Goal: Task Accomplishment & Management: Complete application form

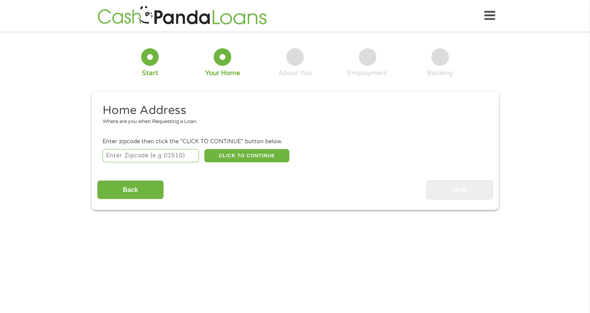
click at [117, 159] on input "number" at bounding box center [150, 155] width 96 height 13
type input "43235"
select select "[US_STATE]"
click at [241, 156] on button "CLICK TO CONTINUE" at bounding box center [246, 155] width 85 height 13
type input "43235"
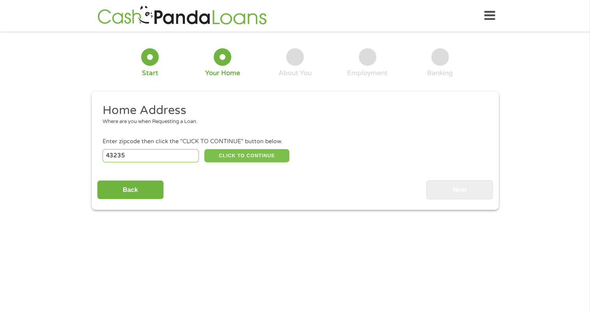
type input "Columbus"
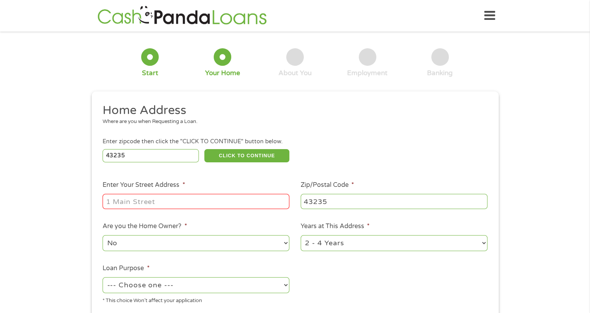
click at [118, 200] on input "Enter Your Street Address *" at bounding box center [195, 201] width 187 height 15
type input "[STREET_ADDRESS]"
click at [312, 245] on select "1 Year or less 1 - 2 Years 2 - 4 Years Over 4 Years" at bounding box center [393, 243] width 187 height 16
select select "60months"
click at [300, 236] on select "1 Year or less 1 - 2 Years 2 - 4 Years Over 4 Years" at bounding box center [393, 243] width 187 height 16
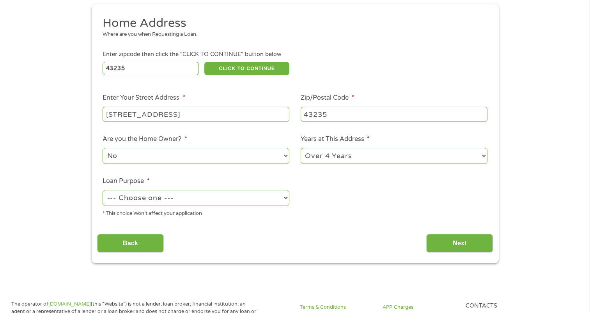
scroll to position [117, 0]
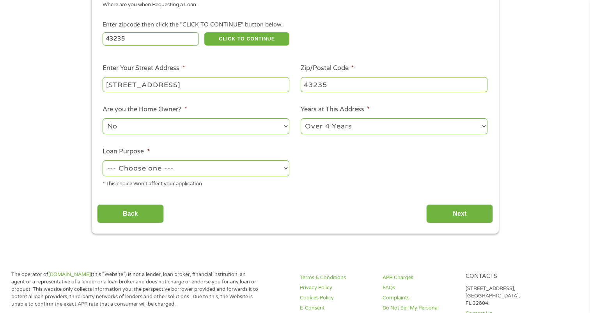
click at [138, 166] on select "--- Choose one --- Pay Bills Debt Consolidation Home Improvement Major Purchase…" at bounding box center [195, 169] width 187 height 16
select select "debtconsolidation"
click at [102, 161] on select "--- Choose one --- Pay Bills Debt Consolidation Home Improvement Major Purchase…" at bounding box center [195, 169] width 187 height 16
click at [461, 208] on input "Next" at bounding box center [459, 214] width 67 height 19
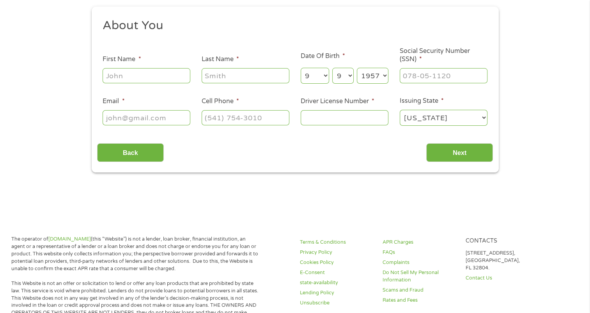
scroll to position [0, 0]
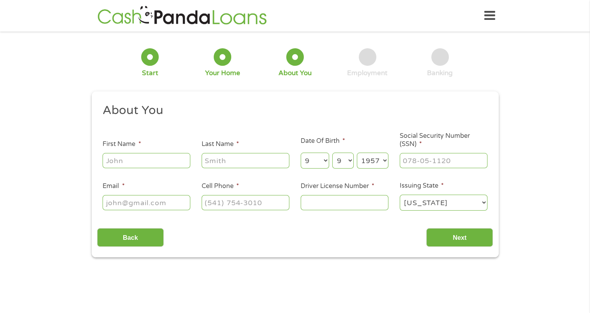
click at [113, 159] on input "First Name *" at bounding box center [146, 160] width 88 height 15
type input "[PERSON_NAME]"
type input "[EMAIL_ADDRESS][DOMAIN_NAME]"
type input "[PHONE_NUMBER]"
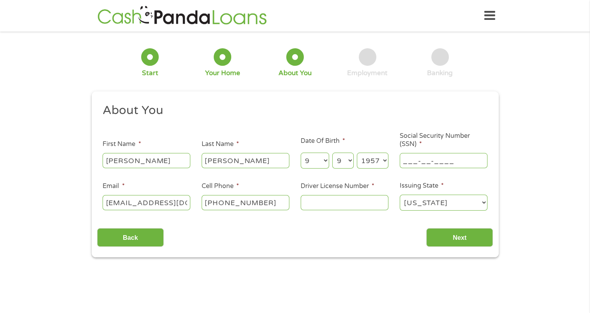
click at [408, 165] on input "___-__-____" at bounding box center [443, 160] width 88 height 15
type input "288-52-8775"
click at [305, 203] on input "Driver License Number *" at bounding box center [344, 202] width 88 height 15
type input "rr840713"
click at [464, 241] on input "Next" at bounding box center [459, 237] width 67 height 19
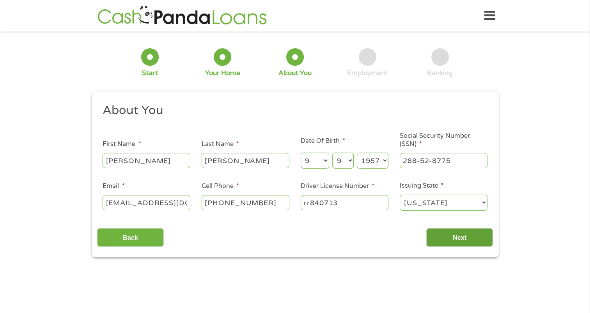
scroll to position [3, 3]
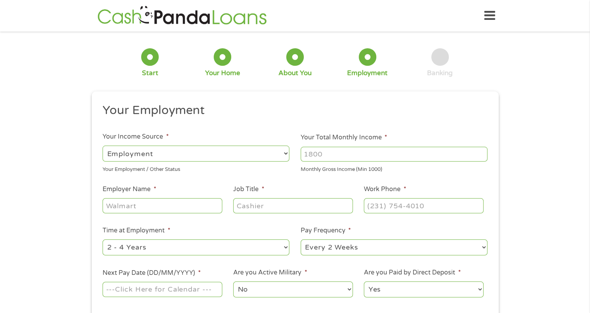
click at [312, 156] on input "Your Total Monthly Income *" at bounding box center [393, 154] width 187 height 15
type input "5000"
click at [111, 205] on input "Employer Name *" at bounding box center [161, 205] width 119 height 15
type input "[US_STATE] Capital Mortgage"
click at [267, 201] on input "Job Title *" at bounding box center [292, 205] width 119 height 15
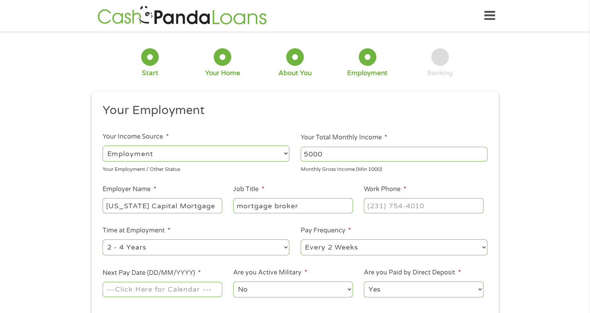
type input "mortgage broker"
click at [363, 207] on li "Work Phone *" at bounding box center [423, 200] width 131 height 30
click at [368, 207] on input "(___) ___-____" at bounding box center [423, 205] width 119 height 15
type input "[PHONE_NUMBER]"
click at [176, 252] on select "--- Choose one --- 1 Year or less 1 - 2 Years 2 - 4 Years Over 4 Years" at bounding box center [195, 248] width 187 height 16
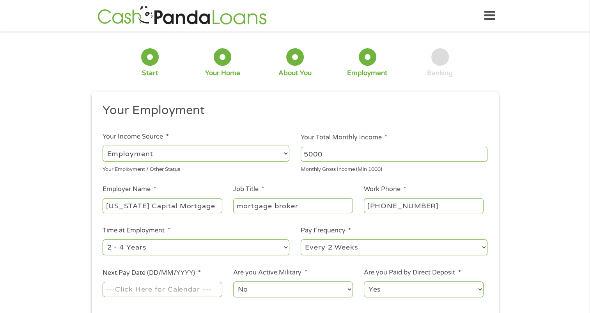
select select "60months"
click at [102, 240] on select "--- Choose one --- 1 Year or less 1 - 2 Years 2 - 4 Years Over 4 Years" at bounding box center [195, 248] width 187 height 16
click at [335, 251] on select "--- Choose one --- Every 2 Weeks Every Week Monthly Semi-Monthly" at bounding box center [393, 248] width 187 height 16
select select "semimonthly"
click at [300, 240] on select "--- Choose one --- Every 2 Weeks Every Week Monthly Semi-Monthly" at bounding box center [393, 248] width 187 height 16
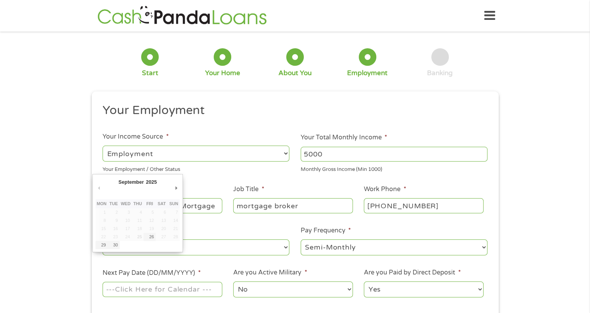
click at [141, 295] on input "Next Pay Date (DD/MM/YYYY) *" at bounding box center [161, 289] width 119 height 15
type input "[DATE]"
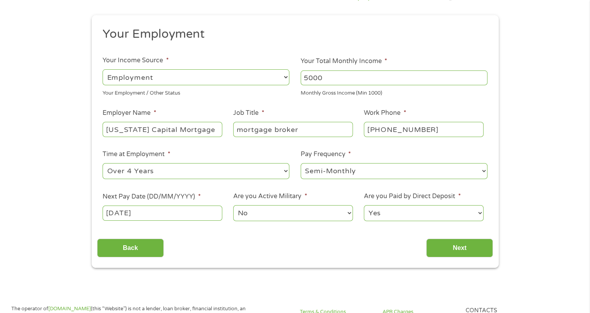
scroll to position [78, 0]
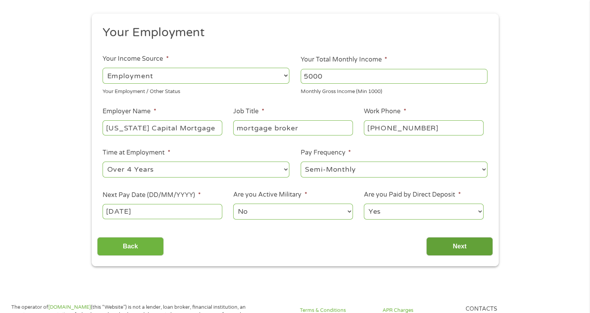
click at [452, 249] on input "Next" at bounding box center [459, 246] width 67 height 19
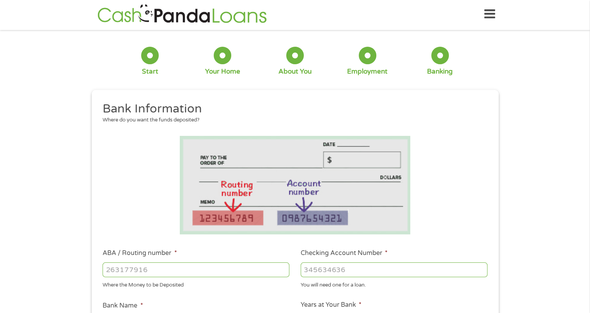
scroll to position [0, 0]
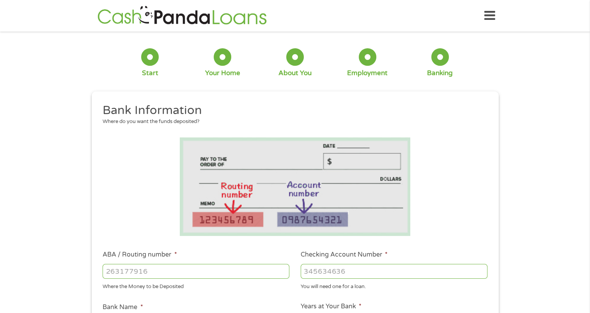
click at [111, 274] on input "ABA / Routing number *" at bounding box center [195, 271] width 187 height 15
type input "044002161"
type input "FIFTH THIRD BANK"
type input "044002161"
click at [304, 272] on input "Checking Account Number *" at bounding box center [393, 271] width 187 height 15
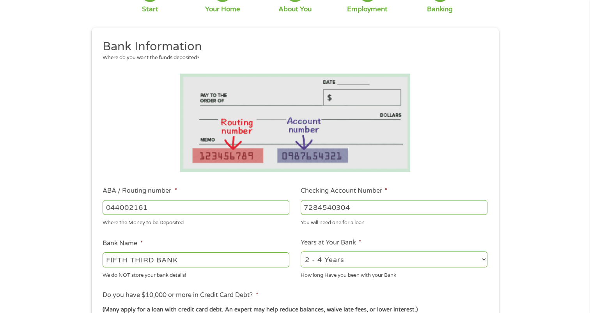
scroll to position [78, 0]
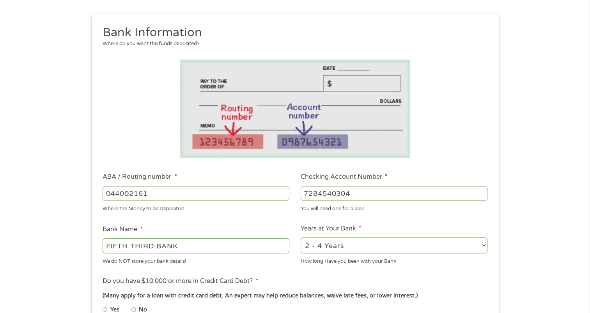
type input "7284540304"
click at [353, 249] on select "2 - 4 Years 6 - 12 Months 1 - 2 Years Over 4 Years" at bounding box center [393, 246] width 187 height 16
select select "60months"
click at [300, 238] on select "2 - 4 Years 6 - 12 Months 1 - 2 Years Over 4 Years" at bounding box center [393, 246] width 187 height 16
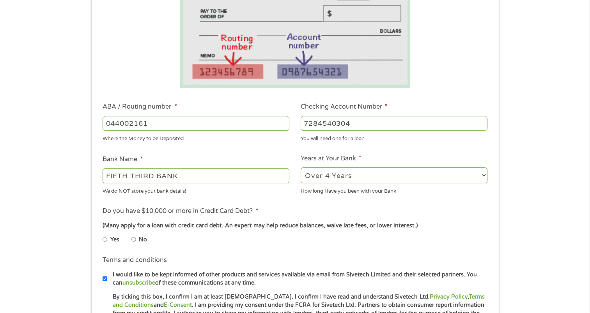
scroll to position [156, 0]
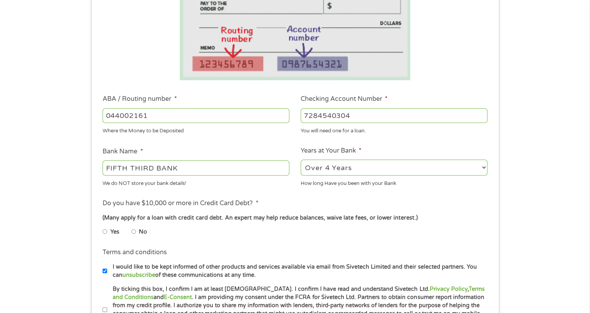
click at [104, 232] on input "Yes" at bounding box center [104, 232] width 5 height 12
radio input "true"
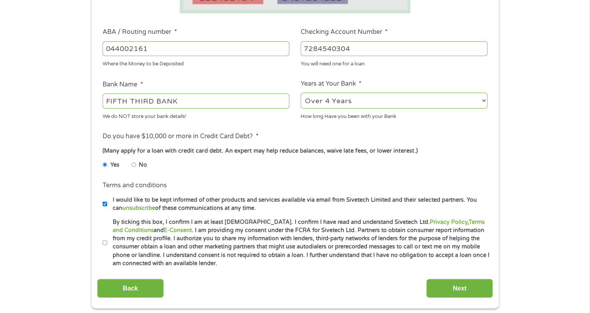
scroll to position [234, 0]
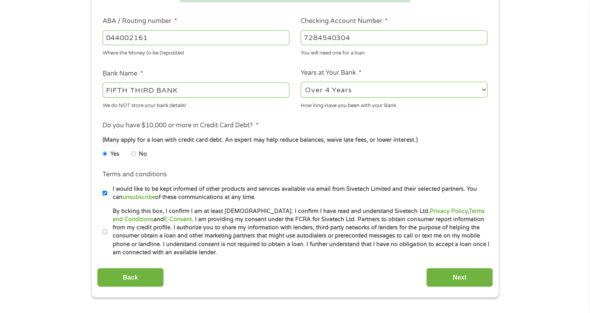
click at [105, 231] on input "By ticking this box, I confirm I am at least [DEMOGRAPHIC_DATA]. I confirm I ha…" at bounding box center [104, 232] width 5 height 12
checkbox input "true"
click at [459, 275] on input "Next" at bounding box center [459, 277] width 67 height 19
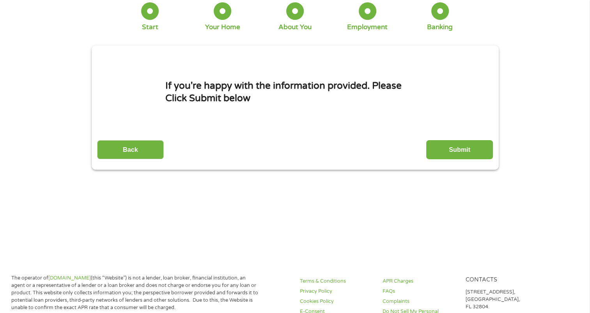
scroll to position [0, 0]
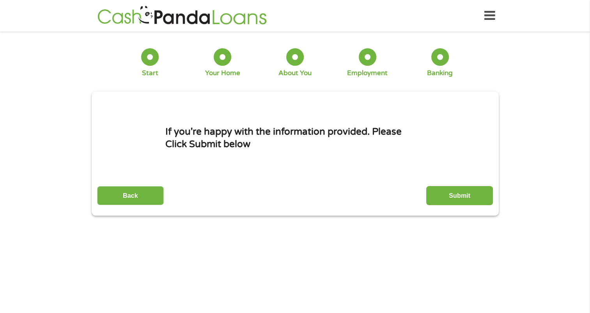
click at [464, 197] on input "Submit" at bounding box center [459, 195] width 67 height 19
